Goal: Check status: Check status

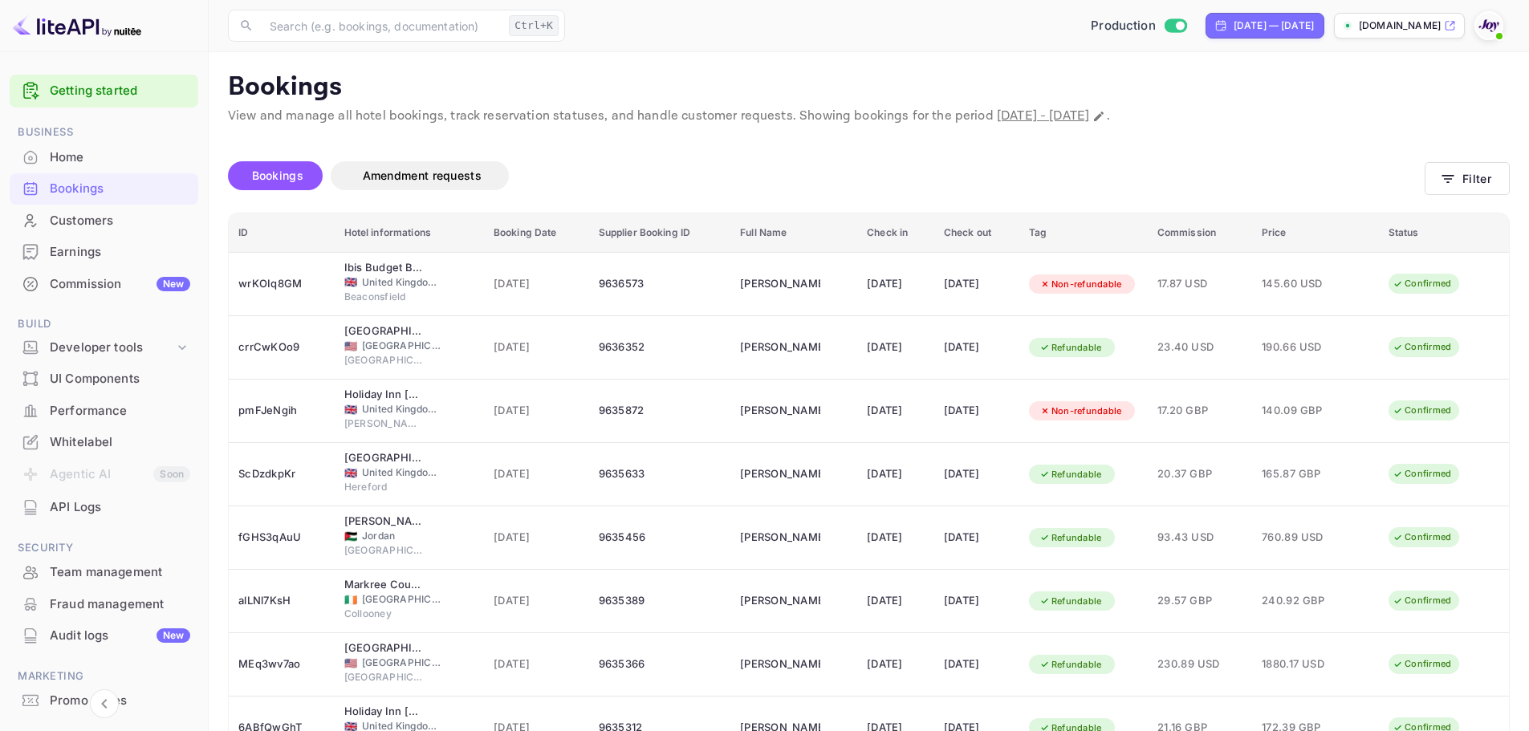
drag, startPoint x: 0, startPoint y: 0, endPoint x: 132, endPoint y: 189, distance: 230.0
click at [132, 189] on div "Bookings" at bounding box center [120, 189] width 140 height 18
click at [1464, 180] on button "Filter" at bounding box center [1467, 178] width 85 height 33
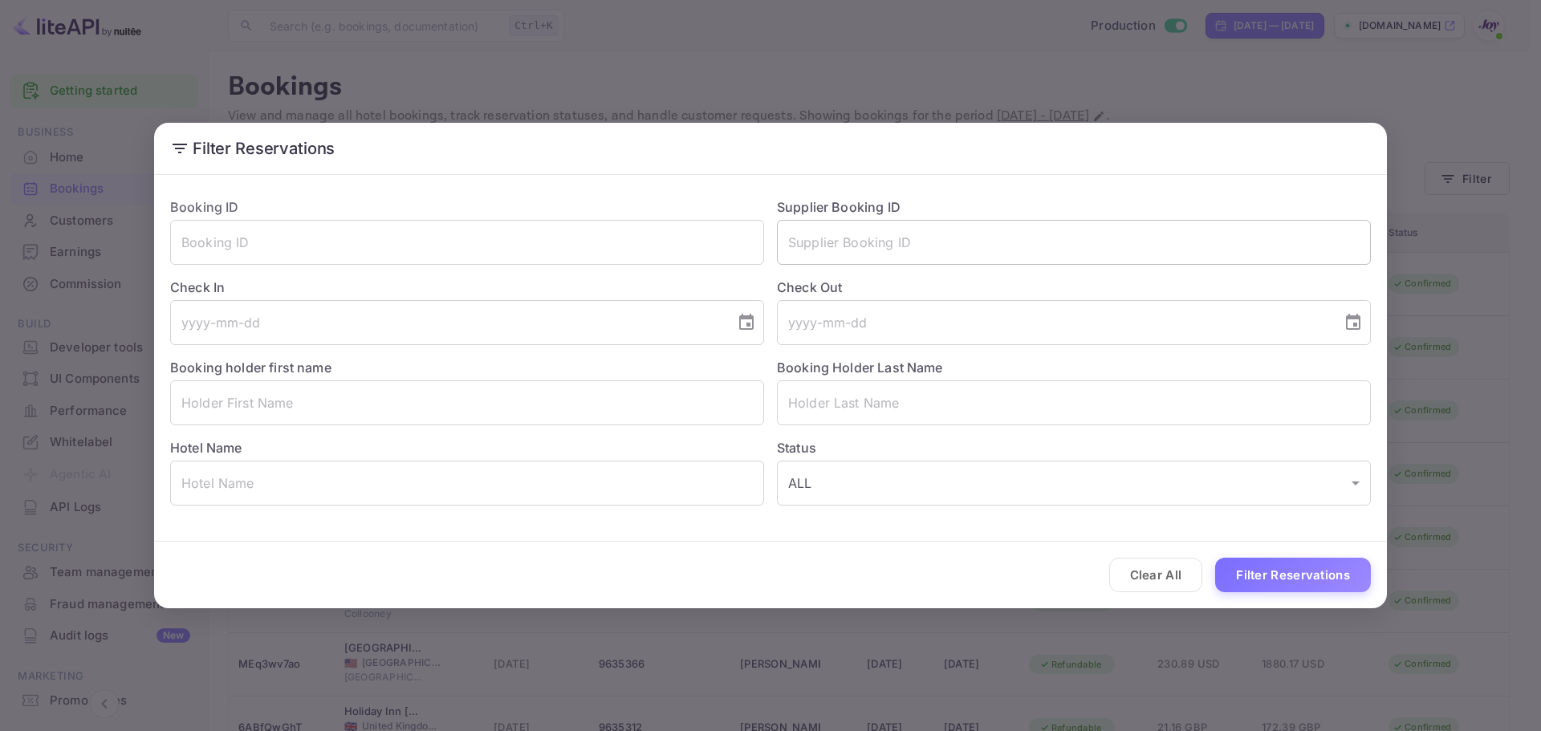
click at [983, 236] on input "text" at bounding box center [1074, 242] width 594 height 45
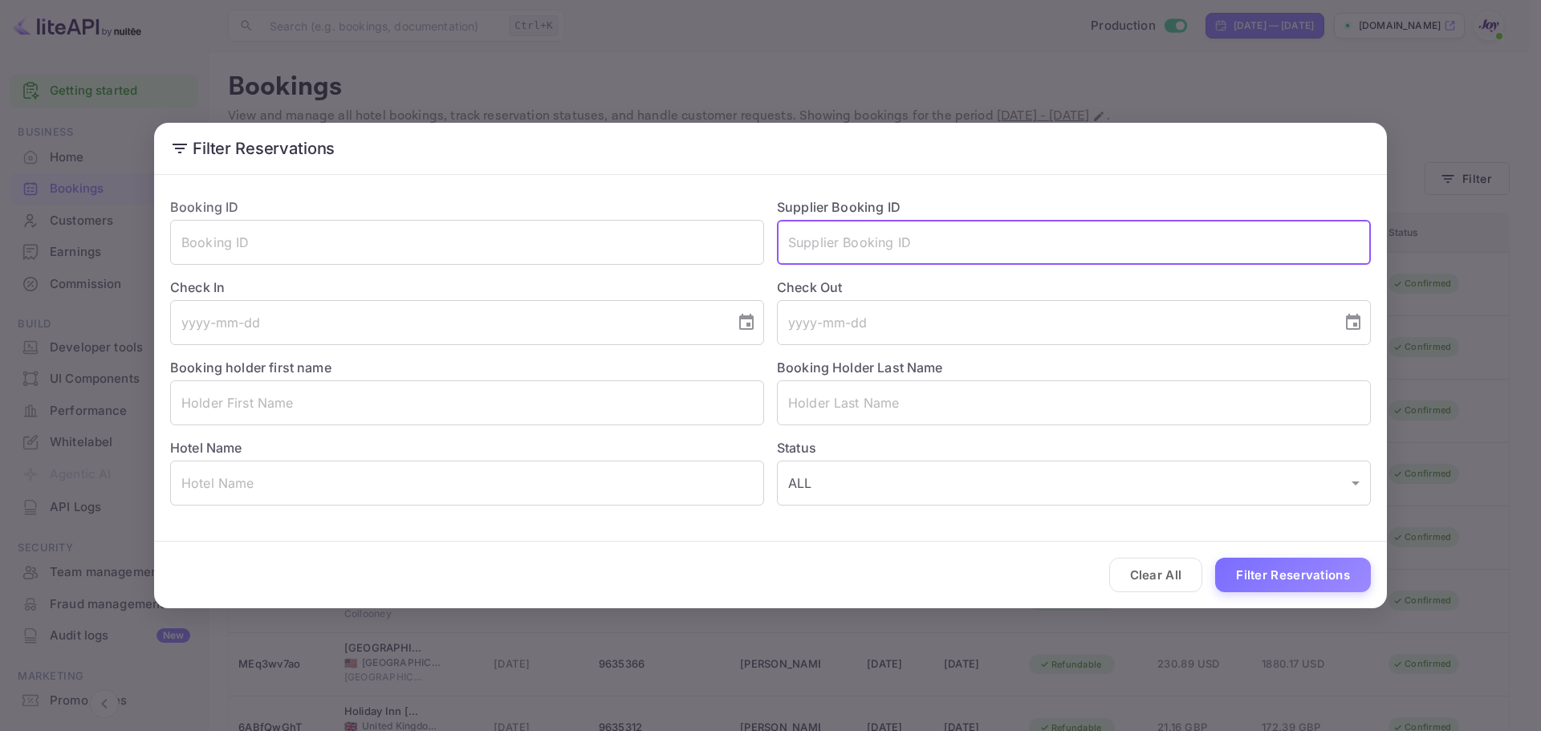
paste input "9360919"
type input "9360919"
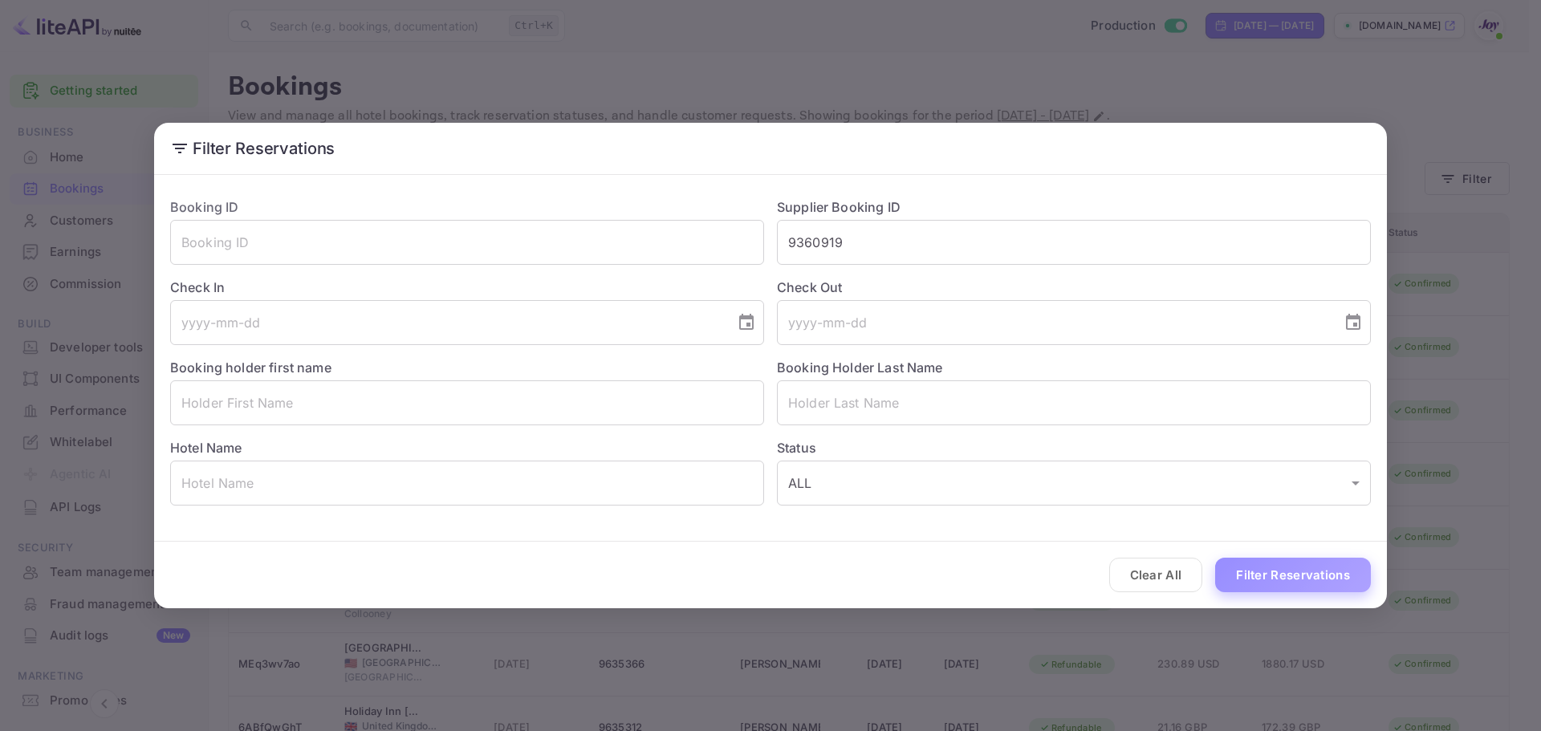
click at [1272, 562] on button "Filter Reservations" at bounding box center [1293, 575] width 156 height 35
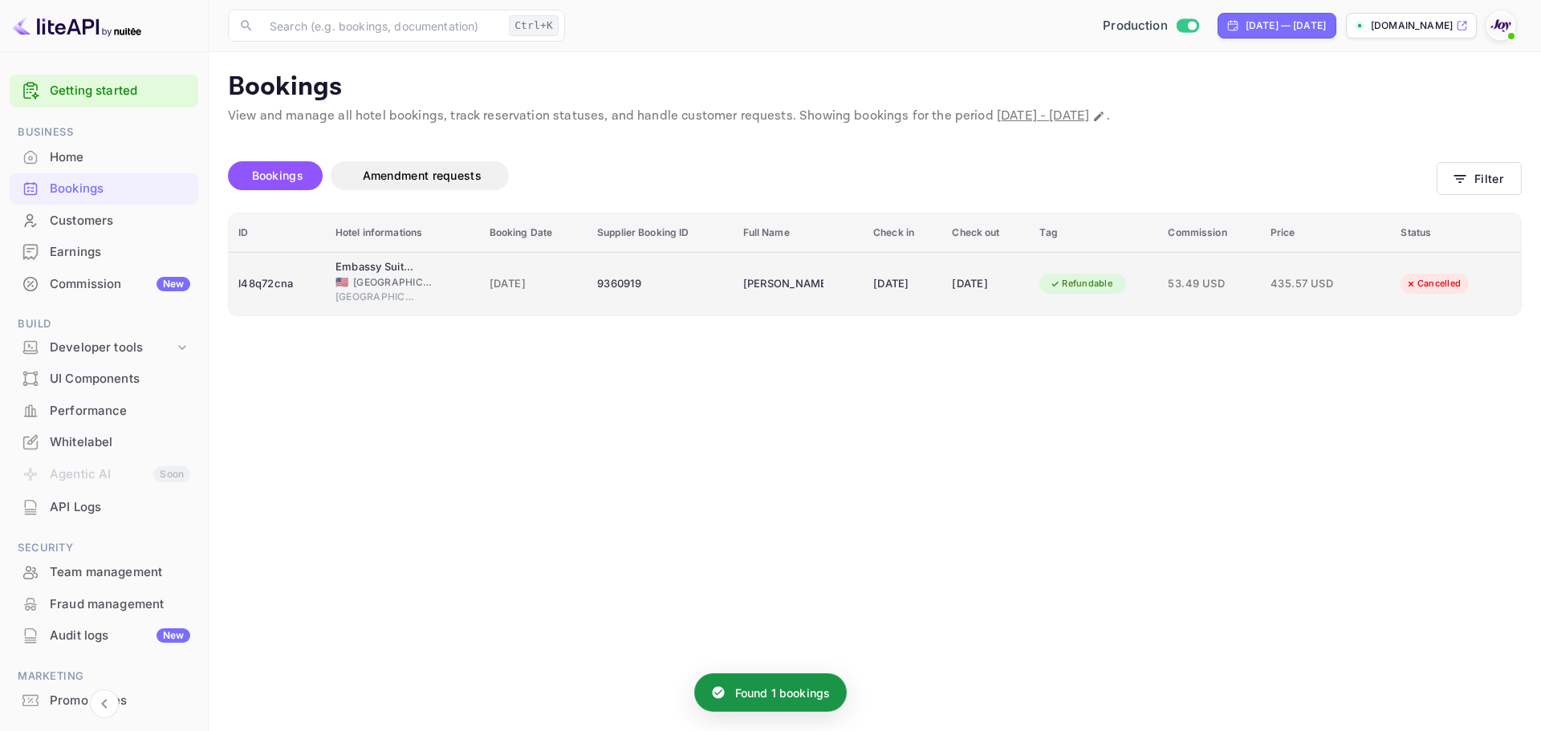
click at [278, 287] on div "l48q72cna" at bounding box center [277, 284] width 78 height 26
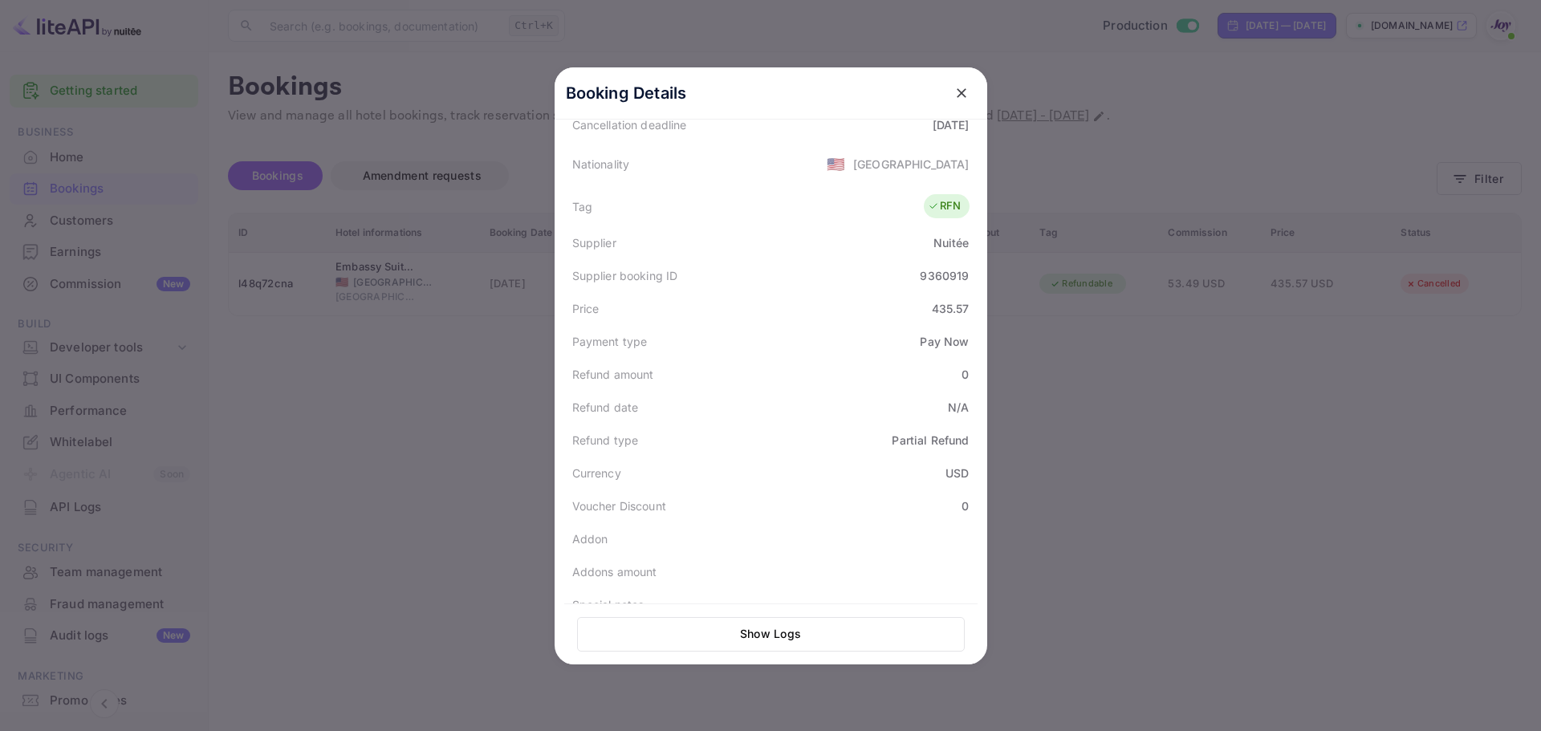
scroll to position [396, 0]
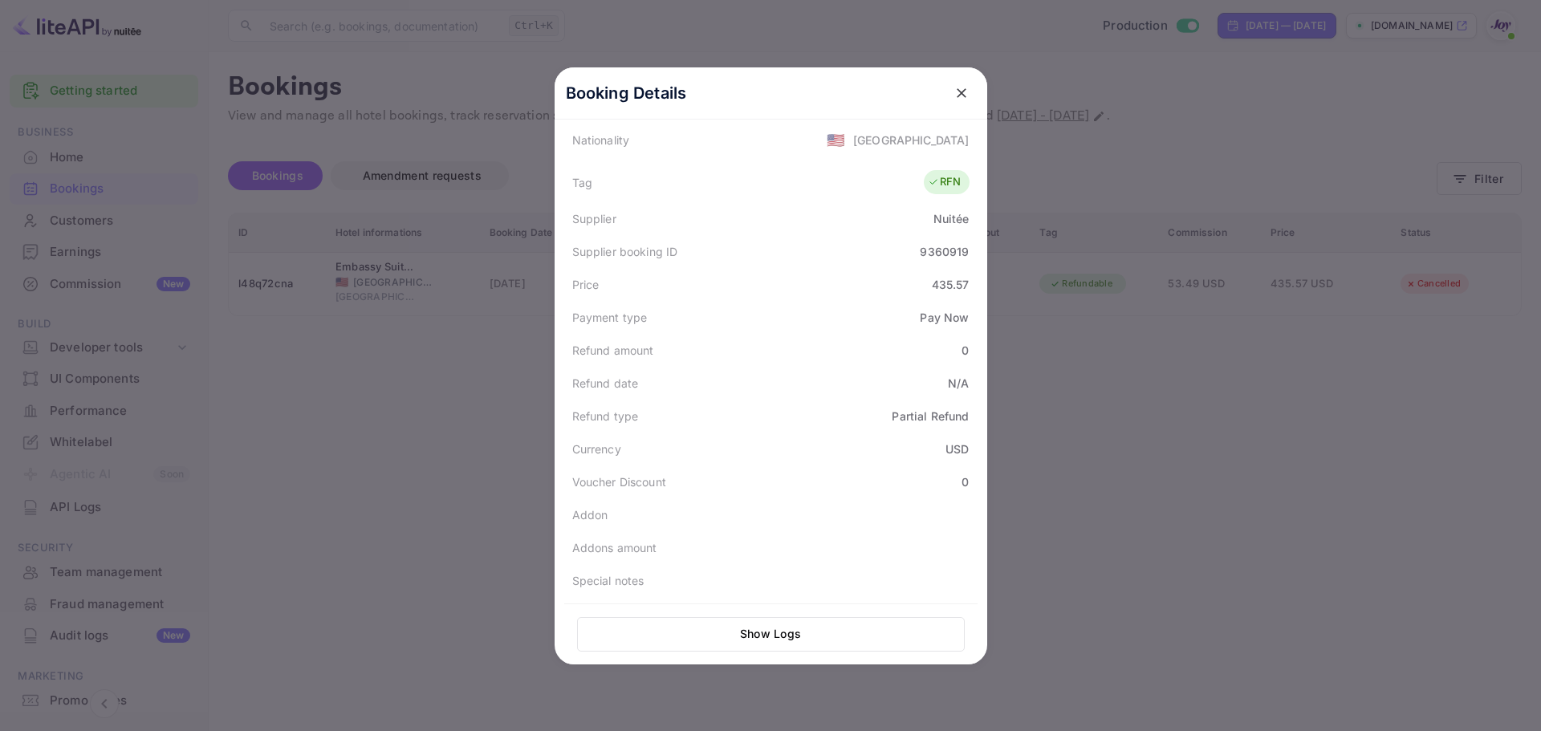
click at [389, 463] on div at bounding box center [770, 365] width 1541 height 731
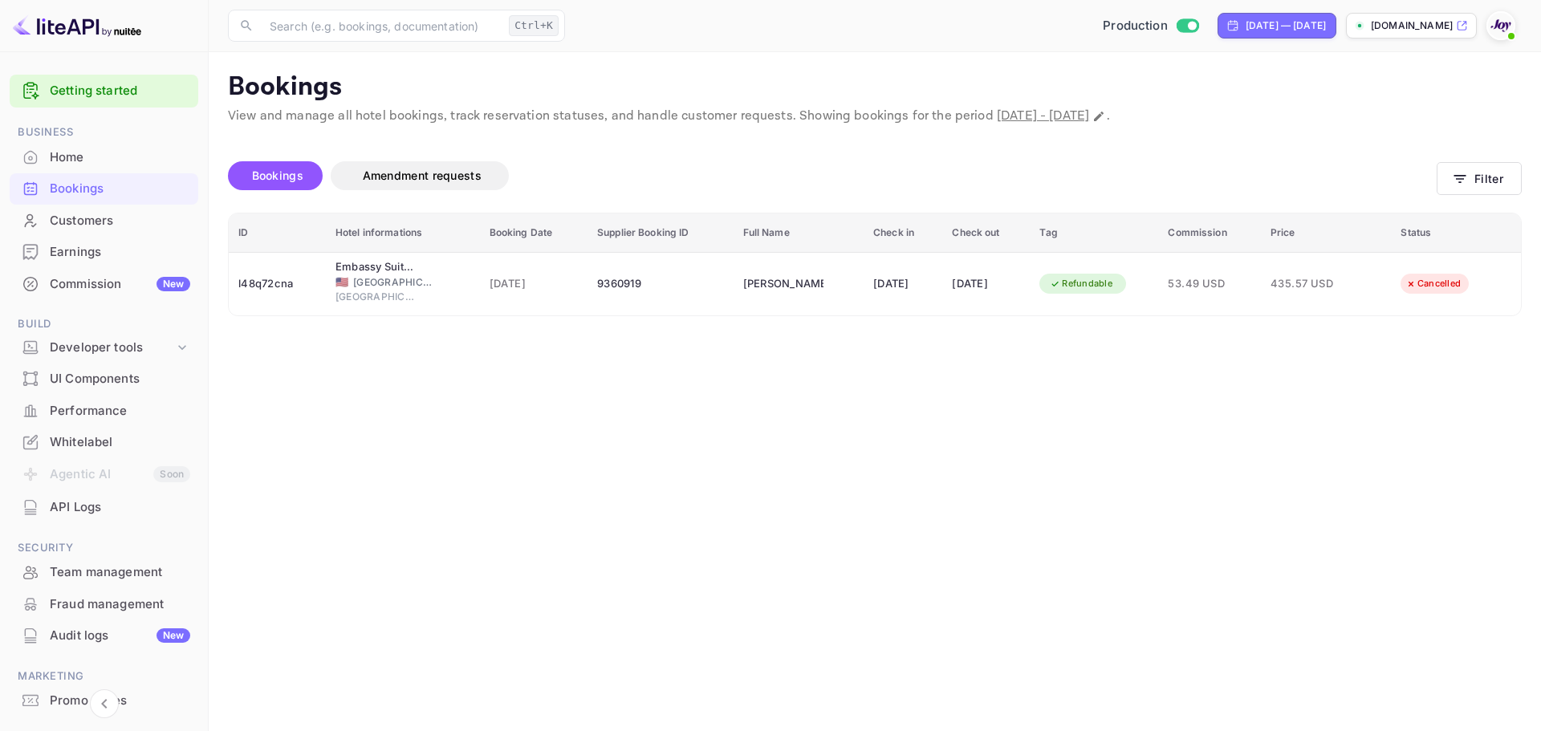
click at [96, 195] on div "Bookings" at bounding box center [120, 189] width 140 height 18
click at [1464, 185] on icon "button" at bounding box center [1460, 179] width 16 height 16
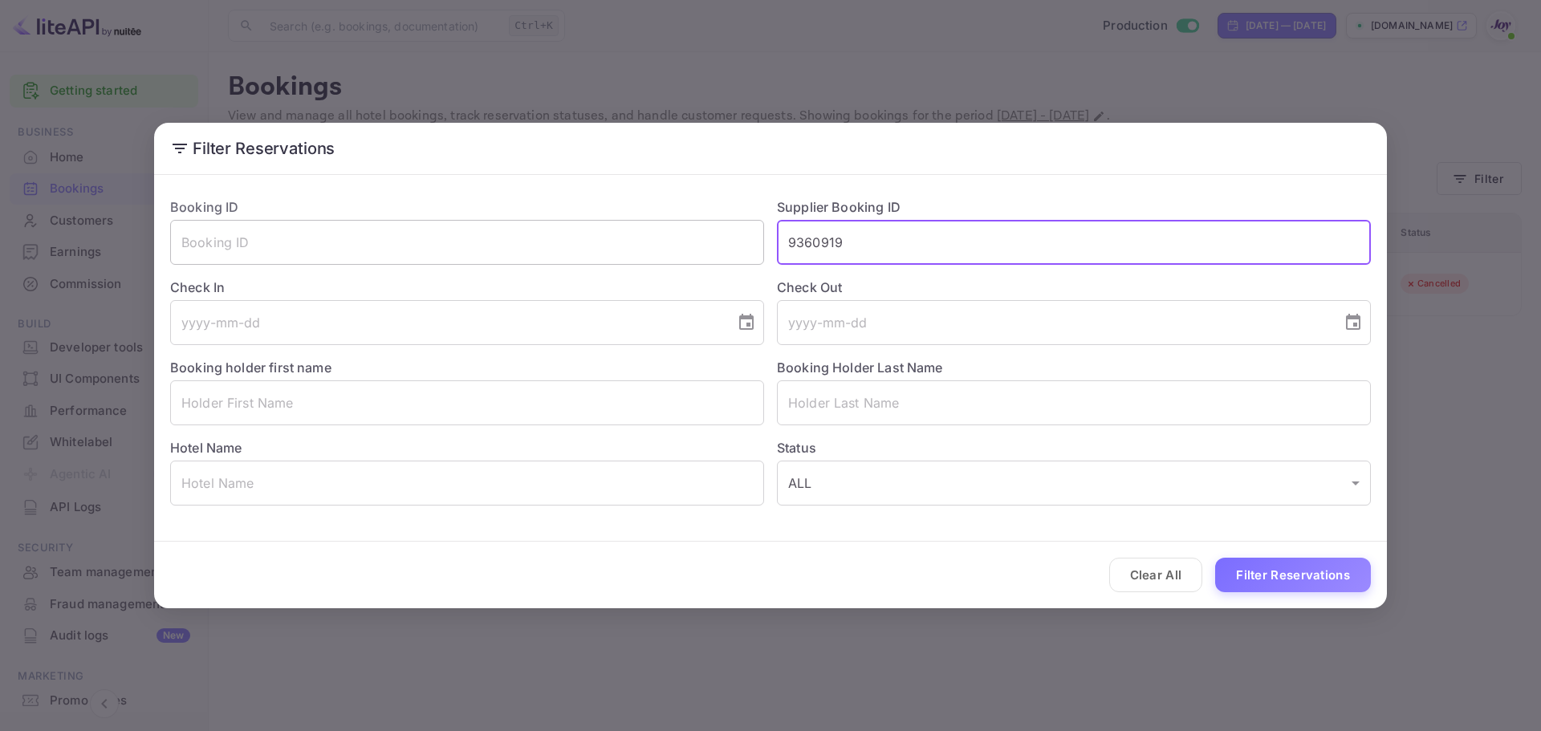
drag, startPoint x: 877, startPoint y: 224, endPoint x: 663, endPoint y: 246, distance: 214.6
click at [663, 246] on div "Booking ID ​ Supplier Booking ID 9360919 ​ Check In ​ Check Out ​ Booking holde…" at bounding box center [764, 345] width 1214 height 321
paste input "094182"
type input "9094182"
click at [1308, 567] on button "Filter Reservations" at bounding box center [1293, 575] width 156 height 35
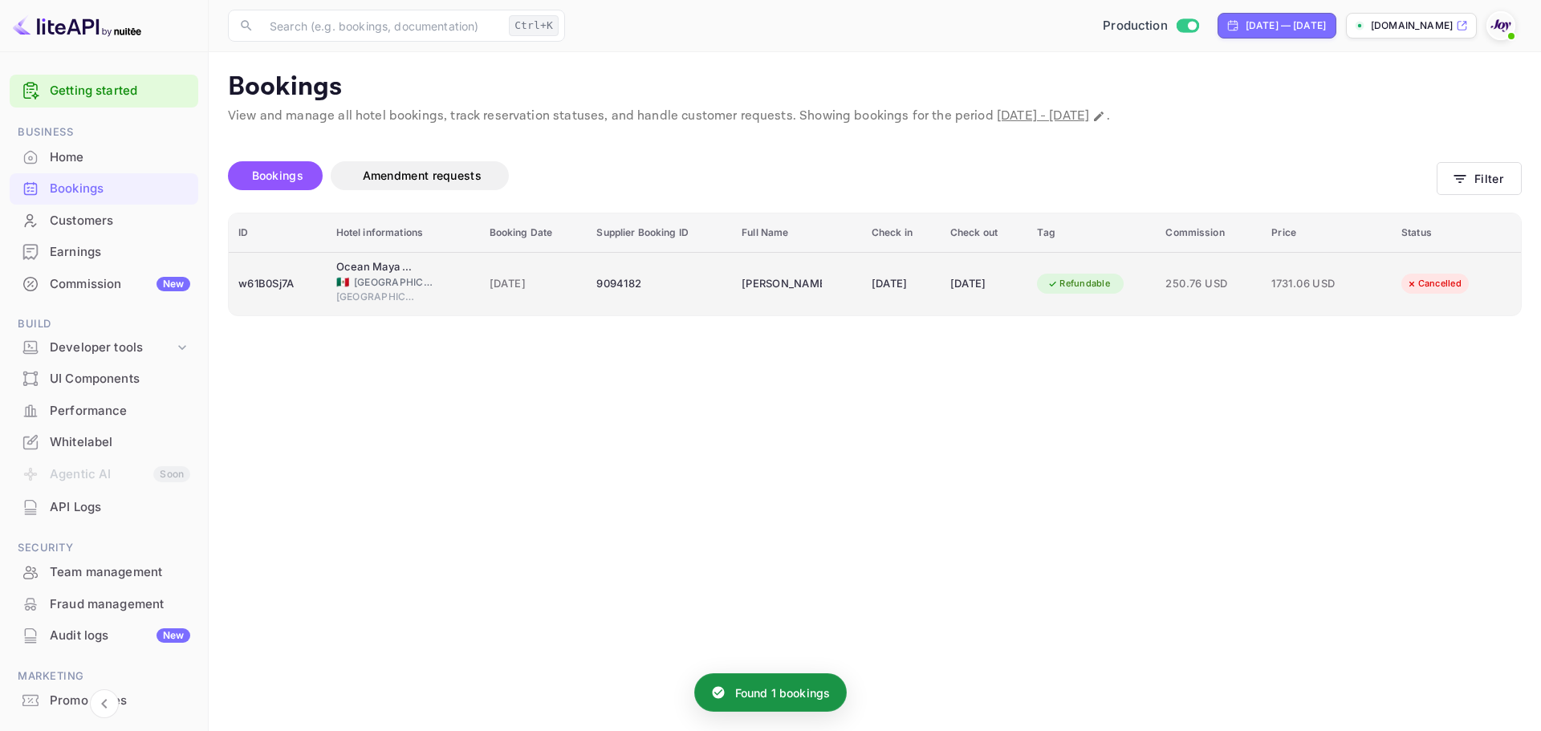
click at [285, 287] on div "w61B0Sj7A" at bounding box center [277, 284] width 79 height 26
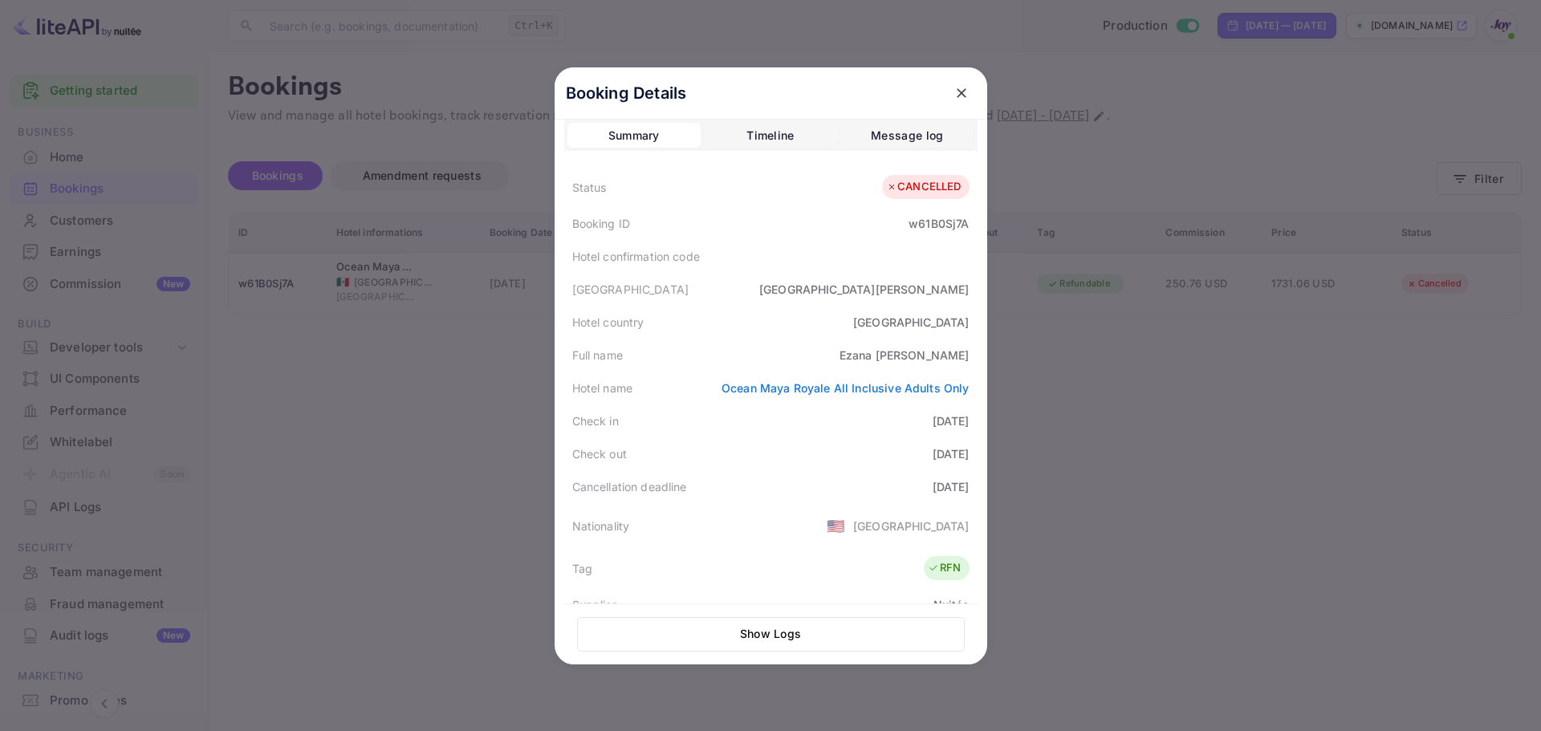
scroll to position [0, 0]
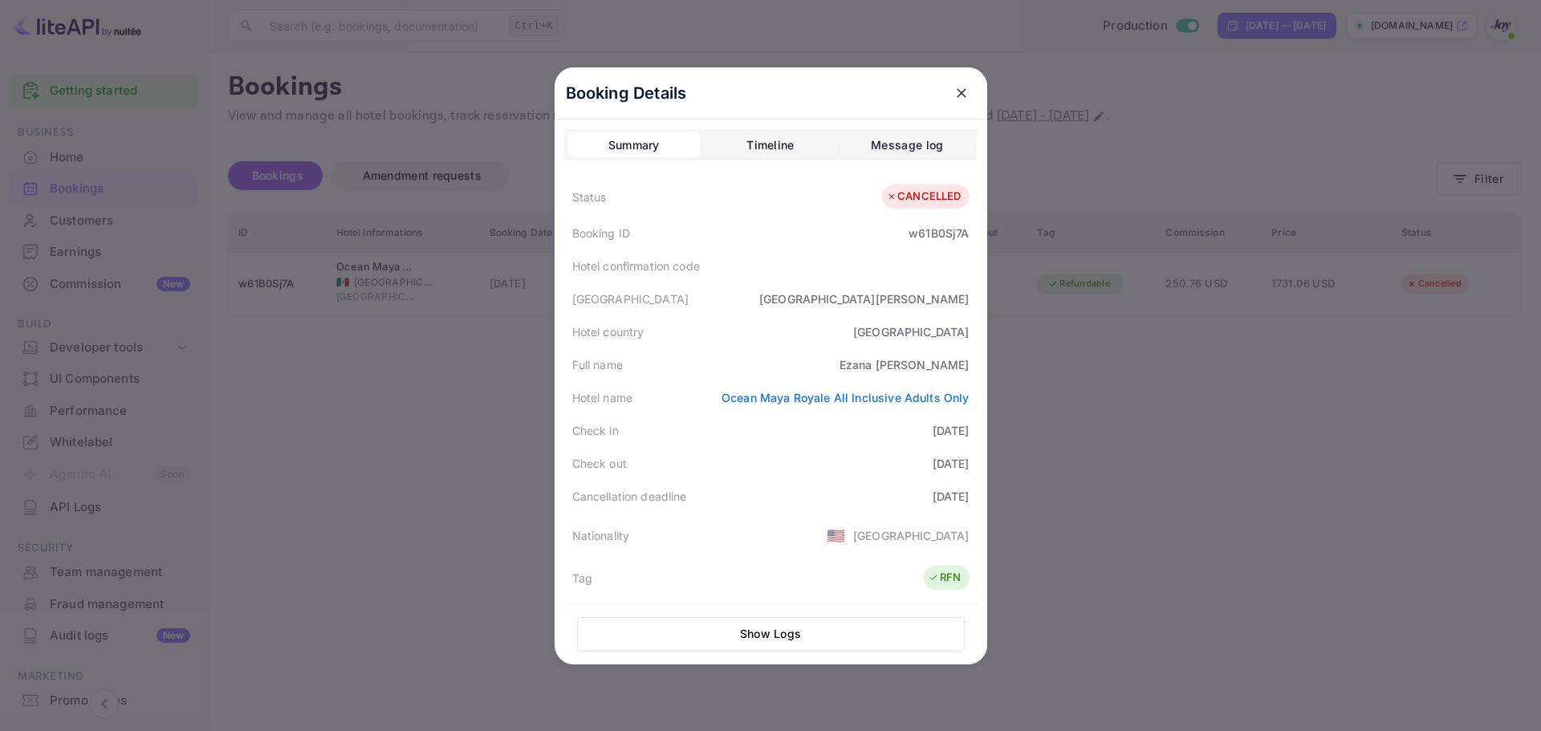
click at [1328, 401] on div at bounding box center [770, 365] width 1541 height 731
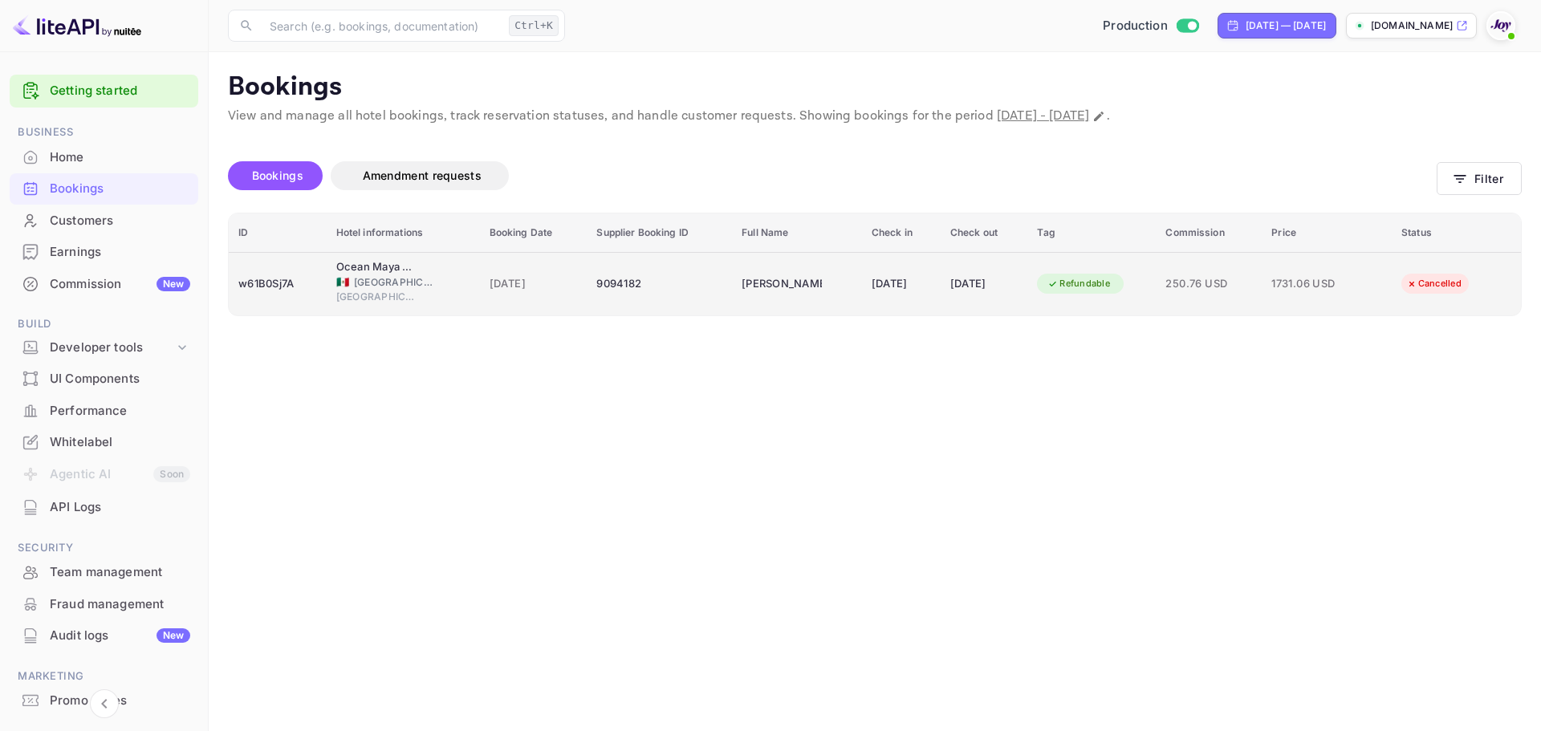
click at [265, 276] on div "w61B0Sj7A" at bounding box center [277, 284] width 79 height 26
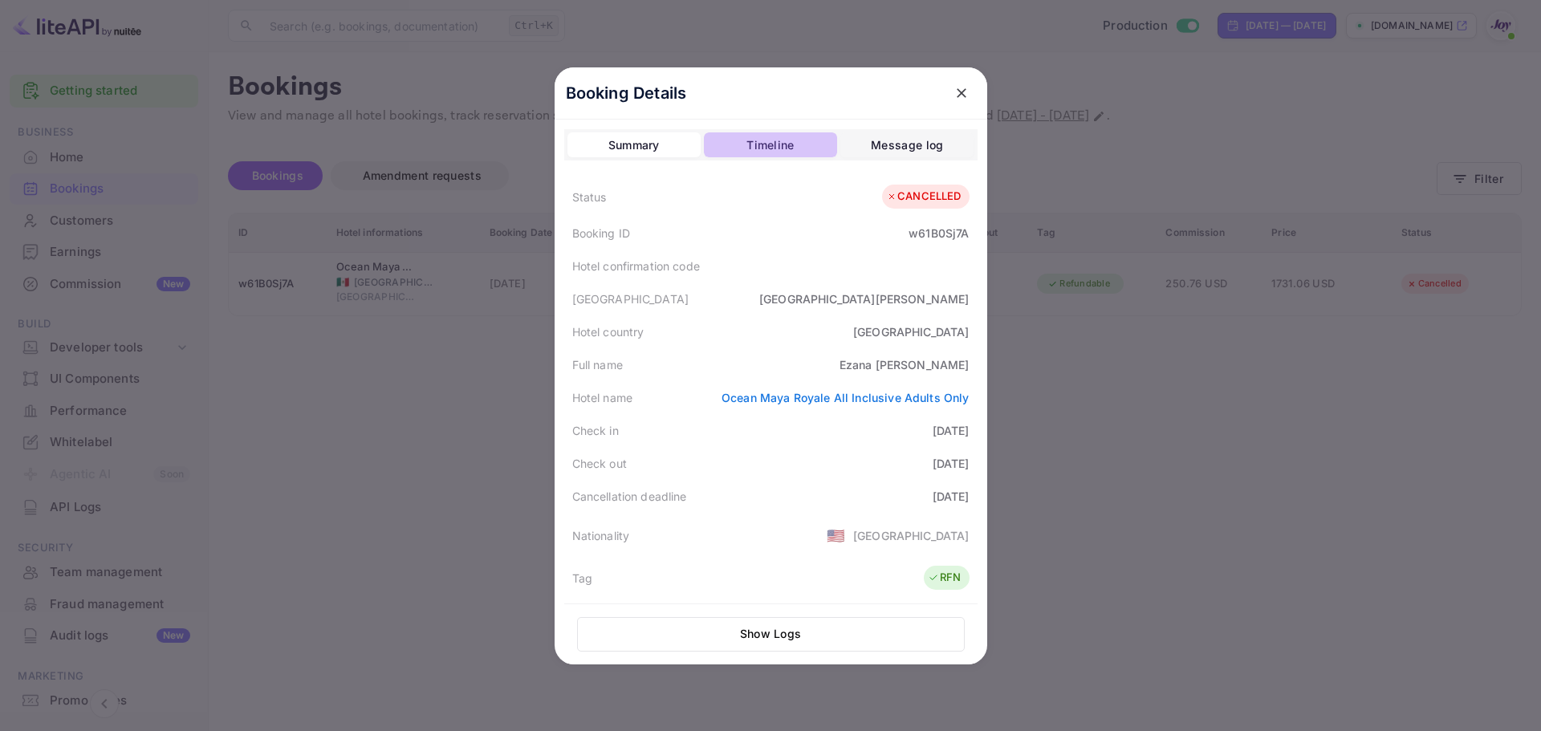
drag, startPoint x: 798, startPoint y: 145, endPoint x: 804, endPoint y: 165, distance: 21.1
click at [797, 146] on button "Timeline" at bounding box center [770, 145] width 133 height 26
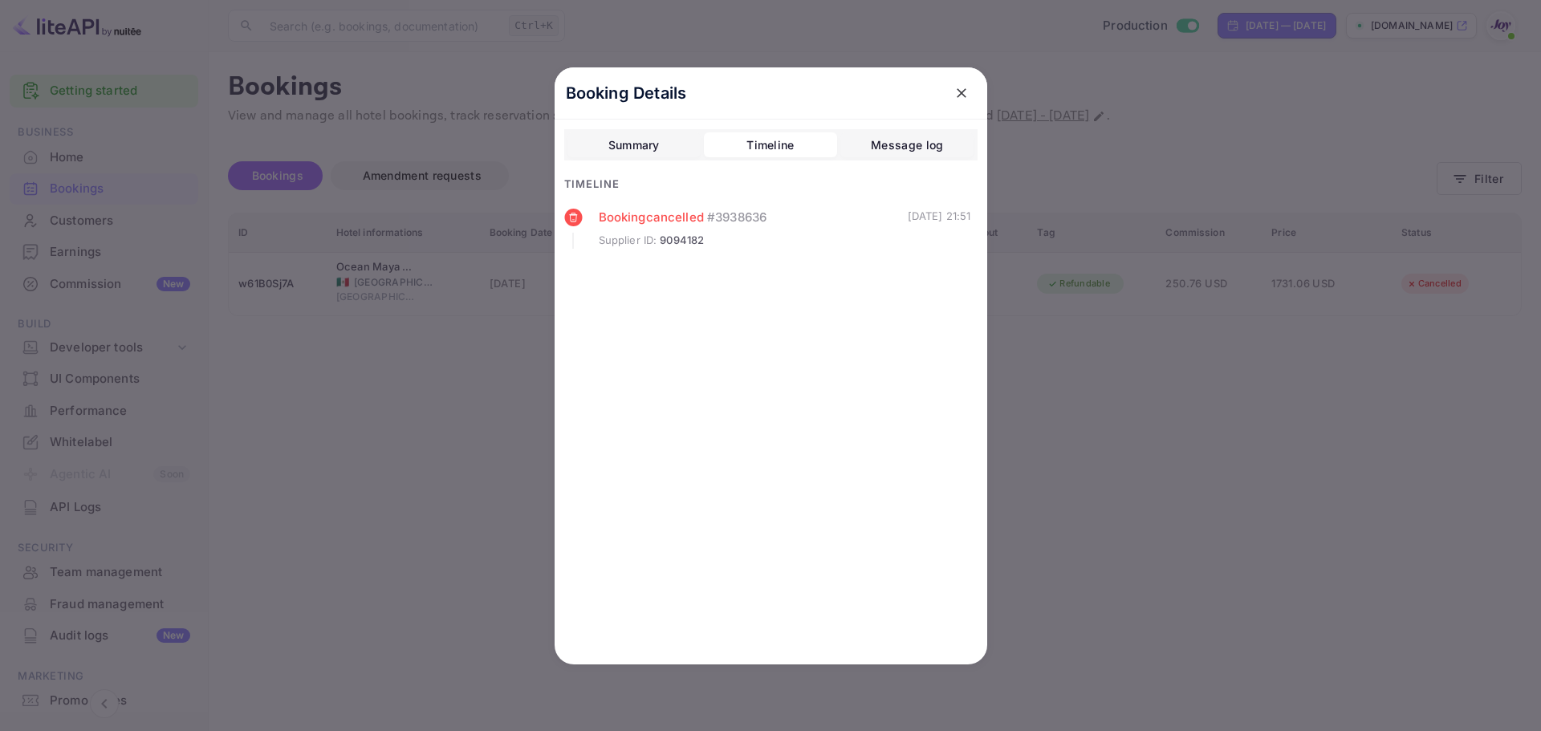
click at [923, 147] on div "Message log" at bounding box center [907, 145] width 72 height 19
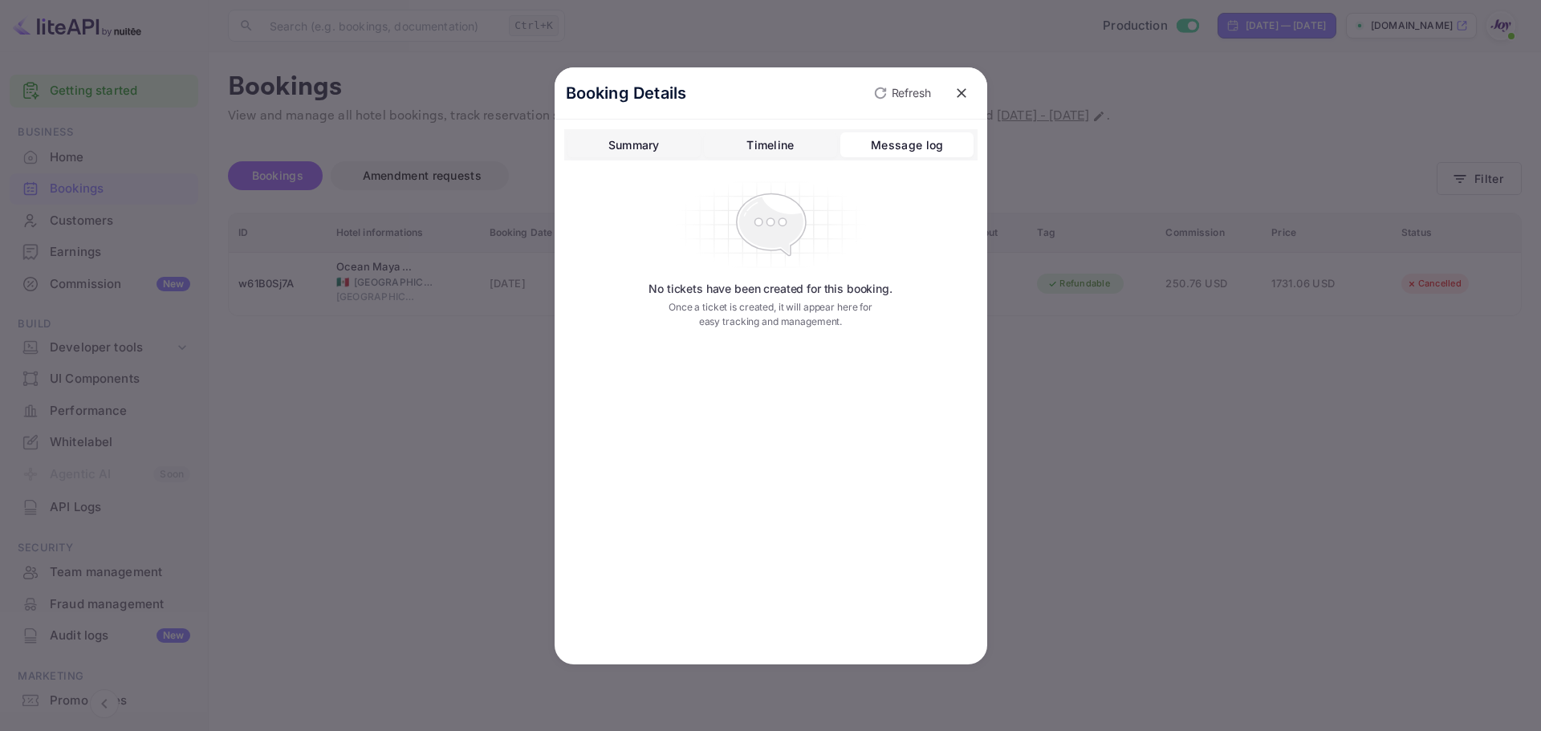
click at [786, 149] on div "Timeline" at bounding box center [770, 145] width 47 height 19
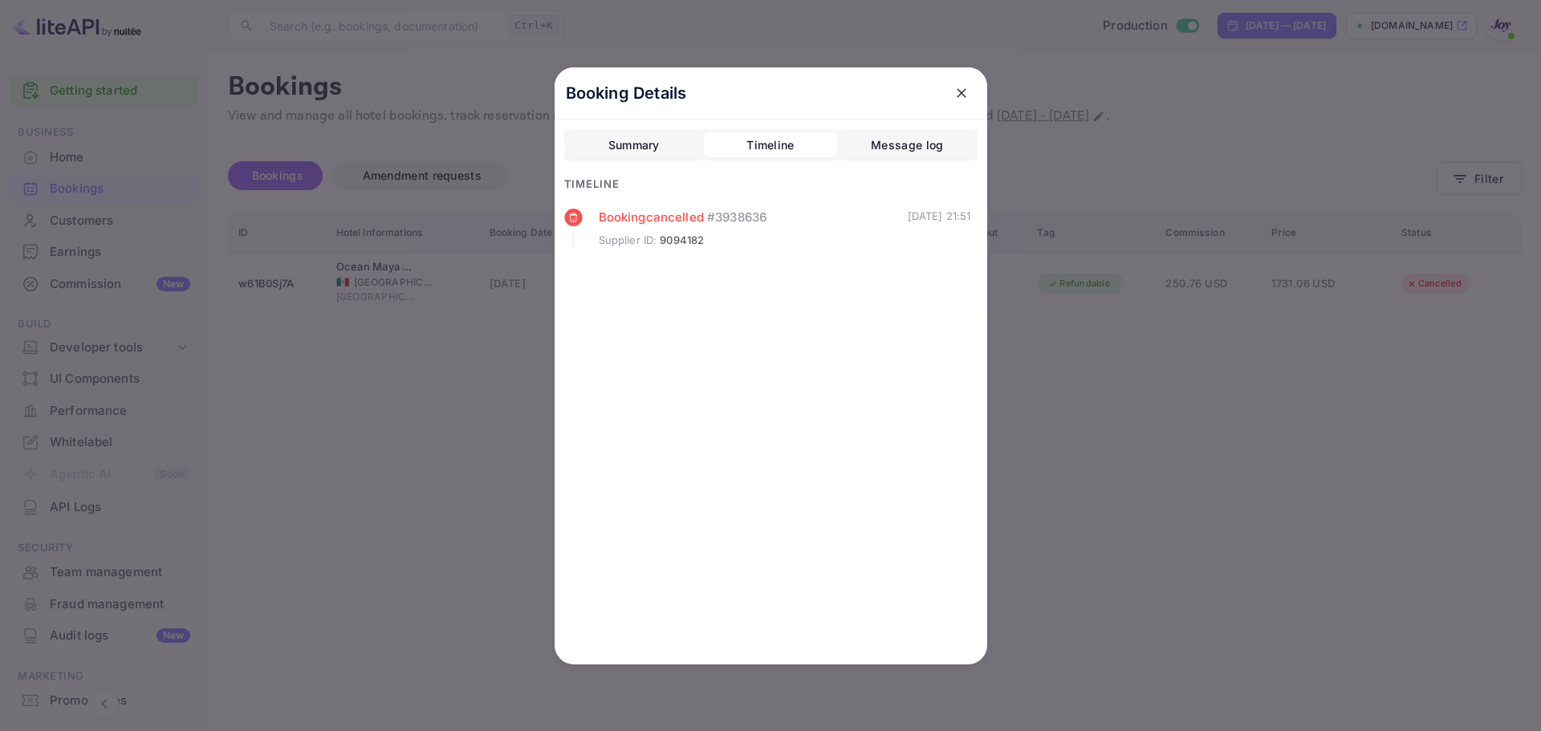
click at [593, 147] on button "Summary" at bounding box center [634, 145] width 133 height 26
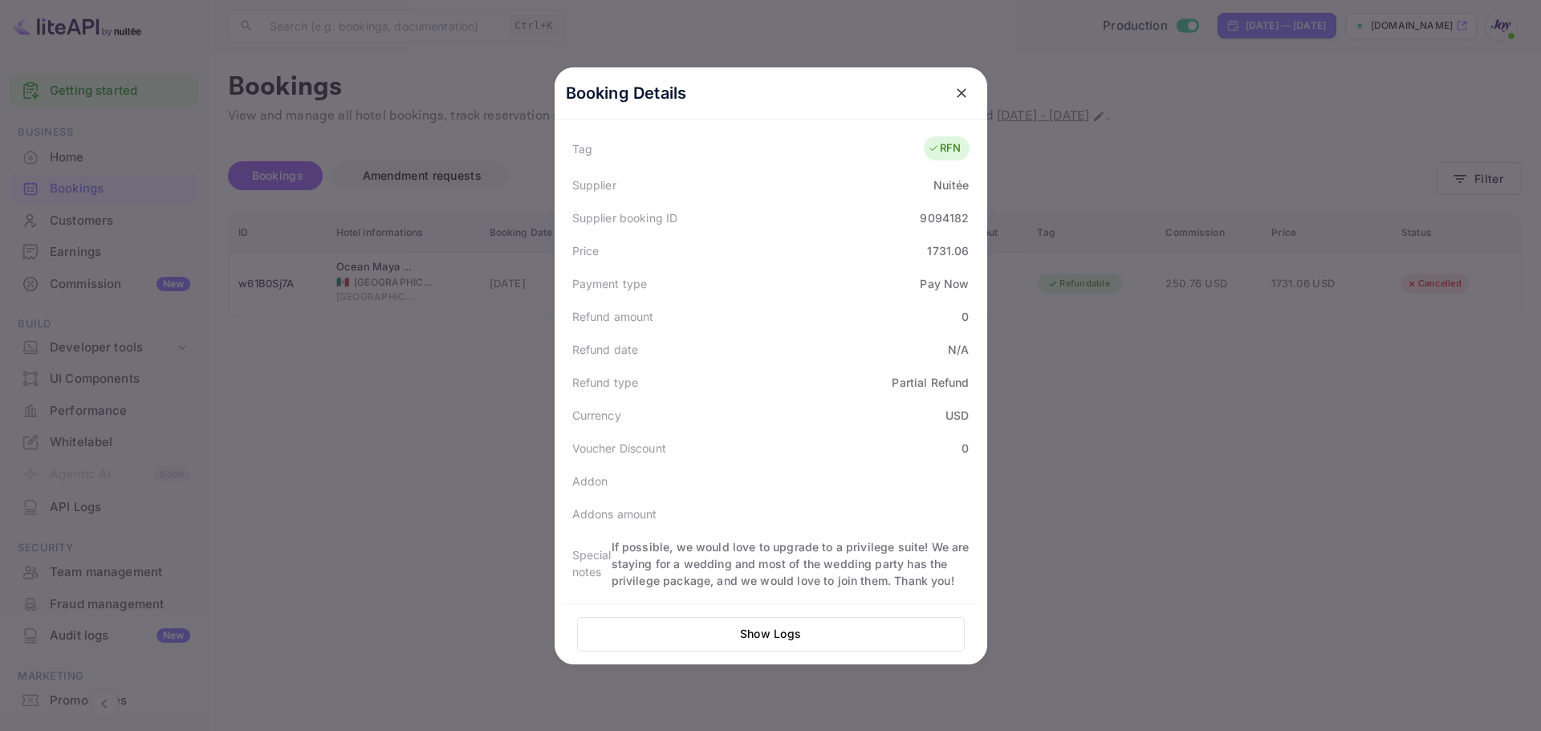
scroll to position [349, 0]
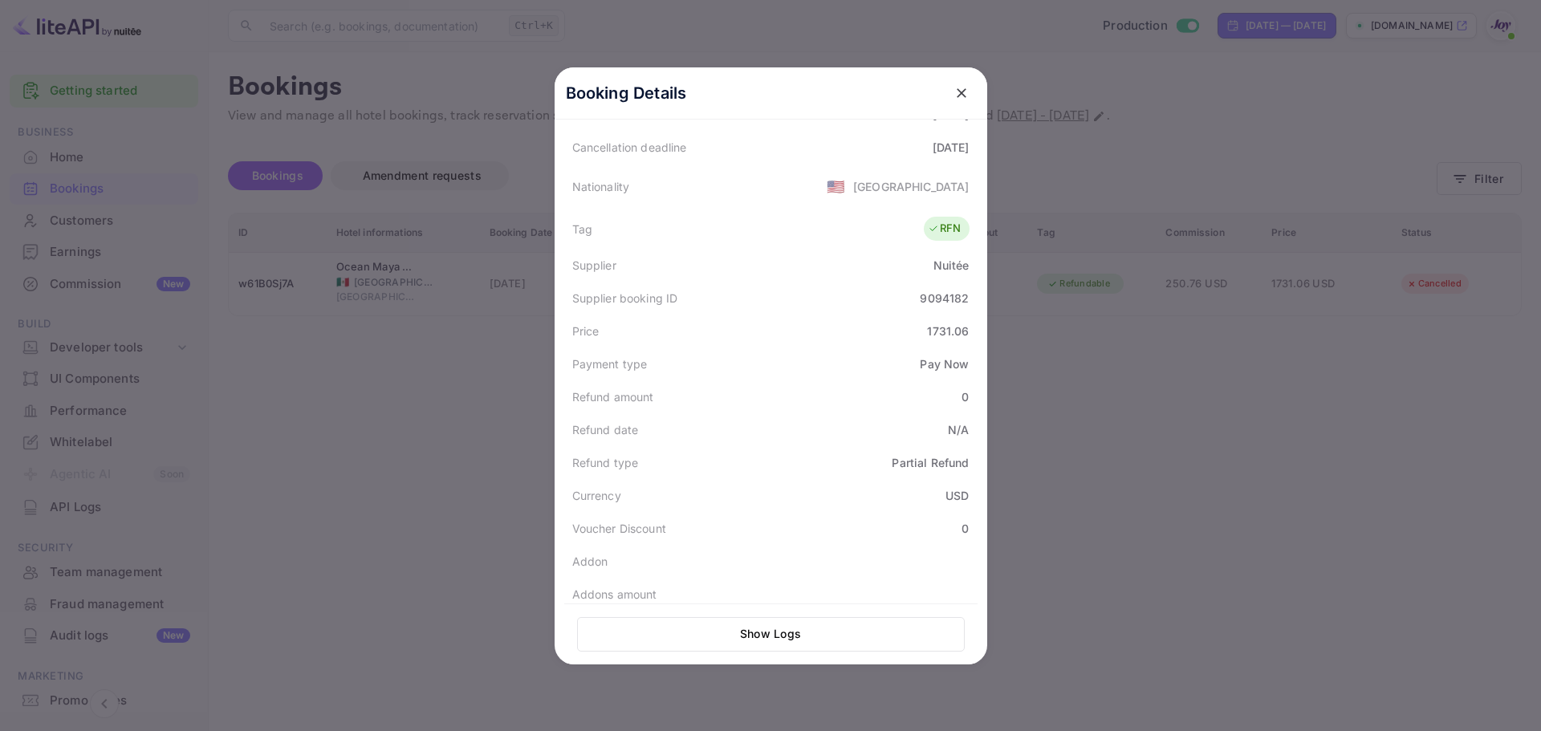
drag, startPoint x: 390, startPoint y: 505, endPoint x: 401, endPoint y: 492, distance: 16.5
click at [391, 505] on div at bounding box center [770, 365] width 1541 height 731
